Goal: Information Seeking & Learning: Learn about a topic

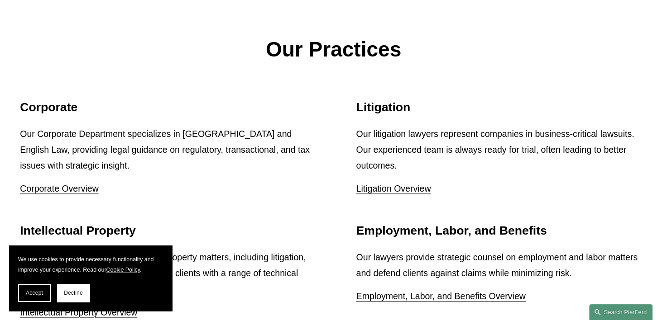
scroll to position [950, 0]
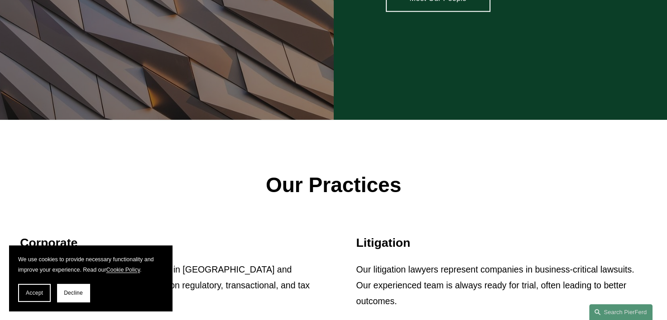
click at [414, 320] on link "Litigation Overview" at bounding box center [393, 325] width 75 height 10
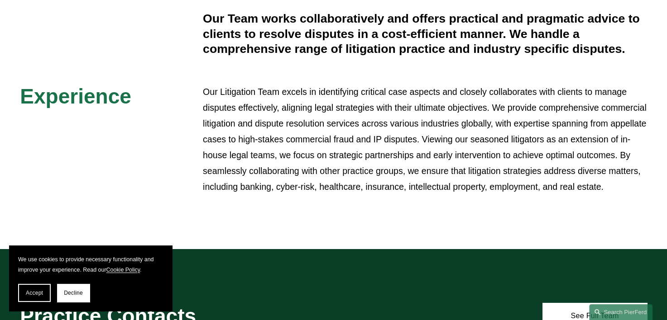
scroll to position [317, 0]
